Goal: Information Seeking & Learning: Learn about a topic

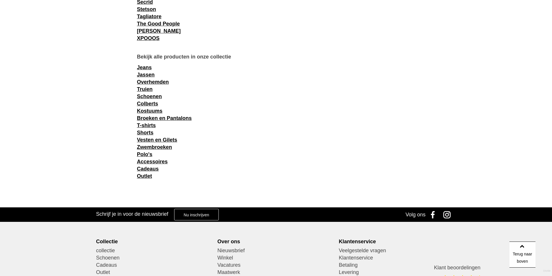
scroll to position [725, 0]
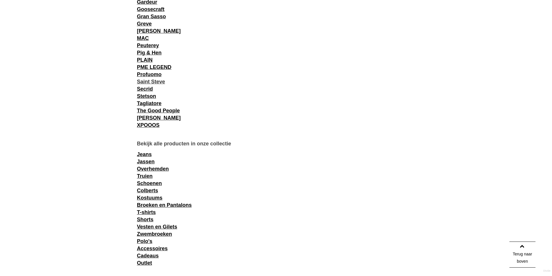
click at [157, 81] on link "Saint Steve" at bounding box center [151, 82] width 28 height 6
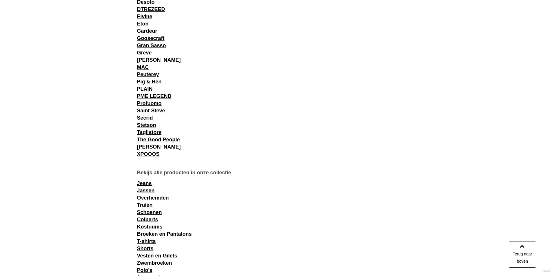
scroll to position [638, 0]
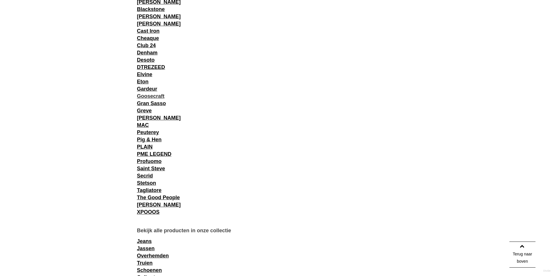
click at [152, 94] on link "Goosecraft" at bounding box center [151, 96] width 28 height 6
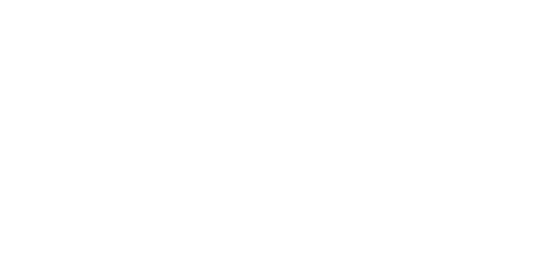
scroll to position [638, 0]
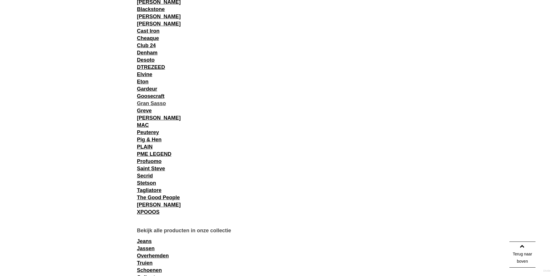
click at [146, 102] on link "Gran Sasso" at bounding box center [151, 104] width 29 height 6
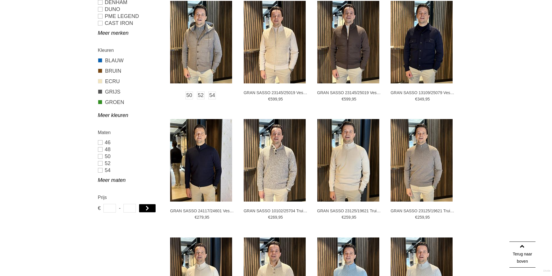
scroll to position [58, 0]
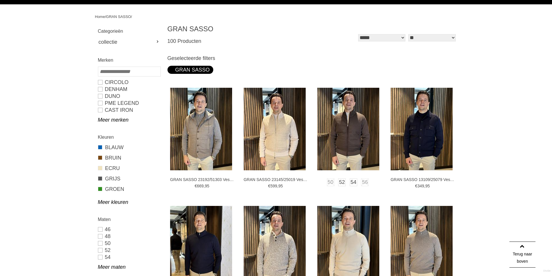
click at [354, 112] on img at bounding box center [348, 129] width 62 height 83
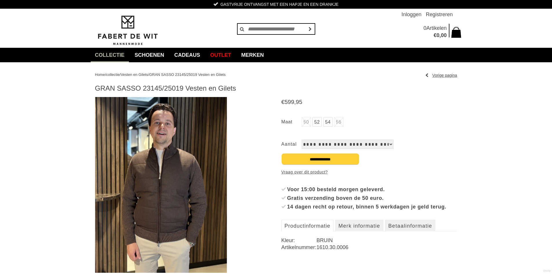
click at [167, 113] on img at bounding box center [161, 185] width 132 height 176
click at [168, 113] on img at bounding box center [161, 185] width 132 height 176
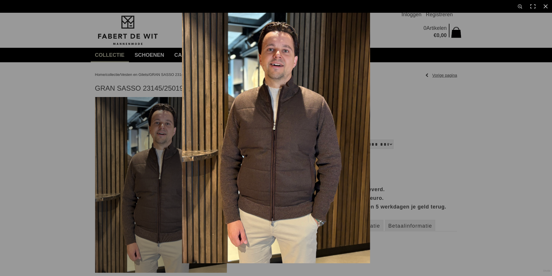
click at [275, 56] on img at bounding box center [276, 138] width 188 height 251
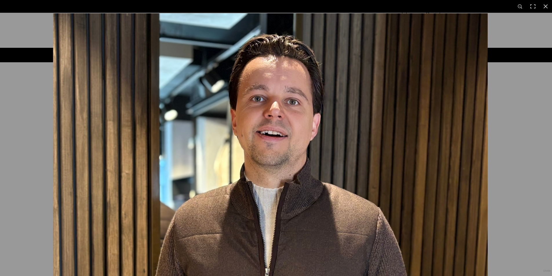
drag, startPoint x: 275, startPoint y: 44, endPoint x: 258, endPoint y: 125, distance: 83.1
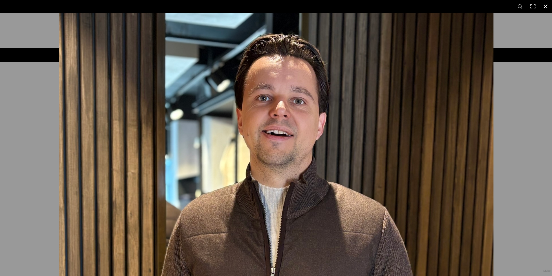
click at [47, 118] on div at bounding box center [276, 138] width 552 height 276
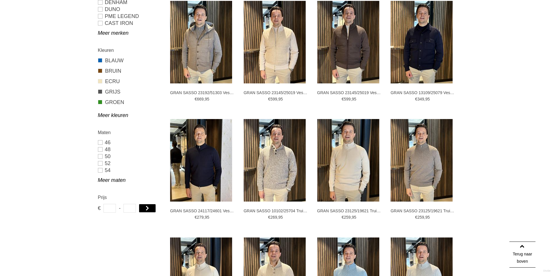
scroll to position [174, 0]
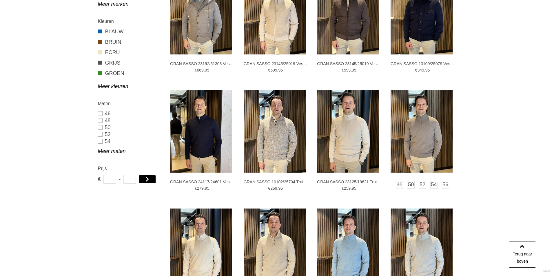
click at [416, 127] on img at bounding box center [422, 131] width 62 height 83
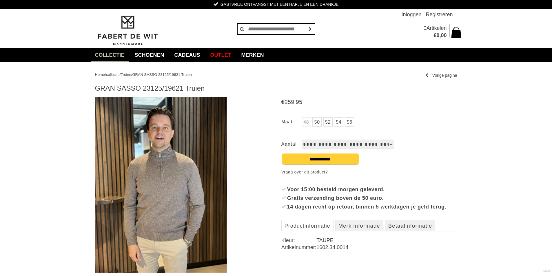
scroll to position [87, 0]
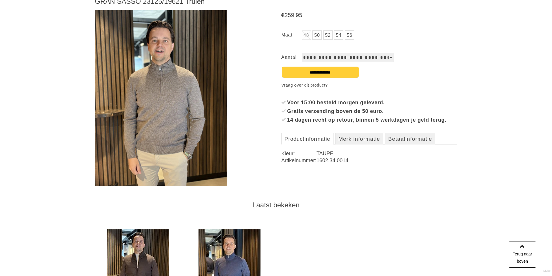
click at [162, 103] on img at bounding box center [161, 98] width 132 height 176
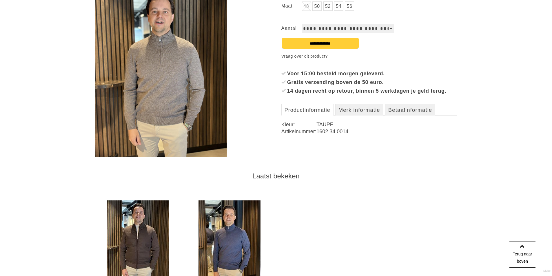
click at [195, 119] on img at bounding box center [161, 69] width 132 height 176
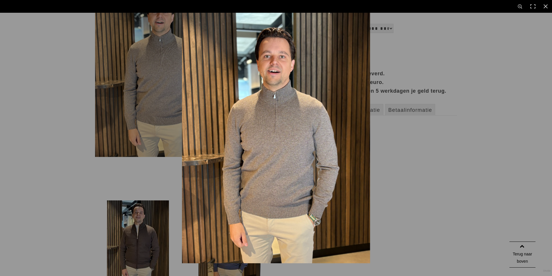
click at [324, 217] on img at bounding box center [276, 138] width 188 height 251
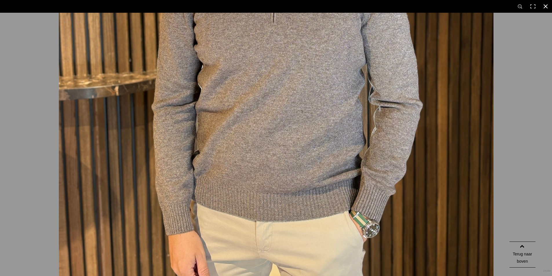
click at [523, 164] on div at bounding box center [276, 138] width 552 height 276
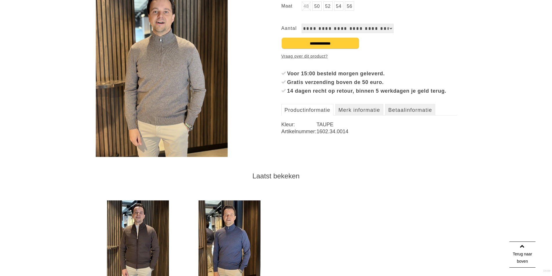
drag, startPoint x: 191, startPoint y: 84, endPoint x: 201, endPoint y: 127, distance: 43.9
click at [197, 127] on img at bounding box center [162, 69] width 132 height 176
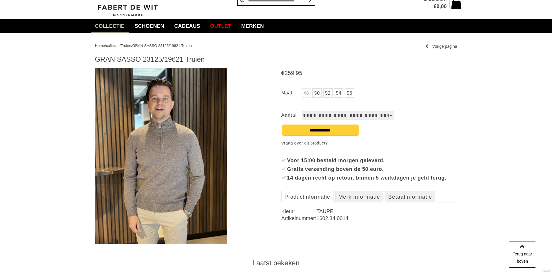
scroll to position [0, 0]
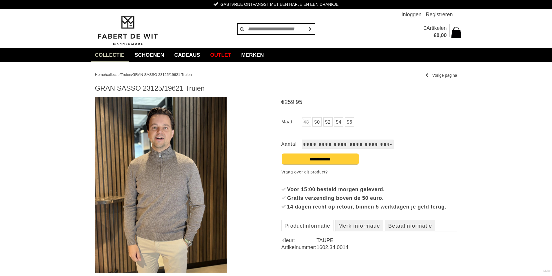
click at [148, 158] on img at bounding box center [161, 185] width 132 height 176
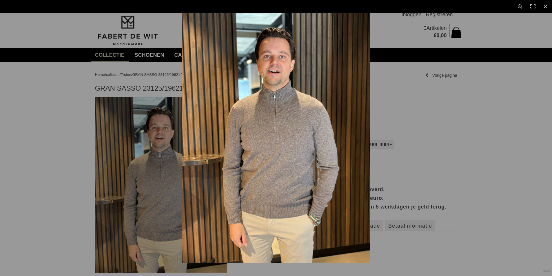
drag, startPoint x: 251, startPoint y: 110, endPoint x: 260, endPoint y: 106, distance: 9.9
click at [254, 109] on img at bounding box center [276, 138] width 188 height 251
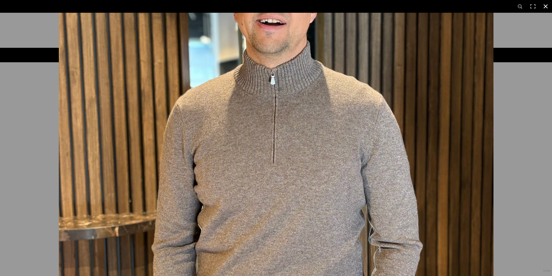
click at [37, 132] on div at bounding box center [276, 138] width 552 height 276
